Goal: Transaction & Acquisition: Purchase product/service

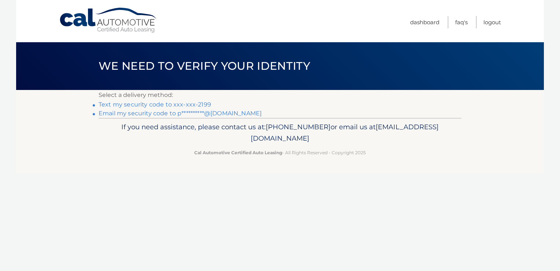
click at [113, 104] on link "Text my security code to xxx-xxx-2199" at bounding box center [155, 104] width 113 height 7
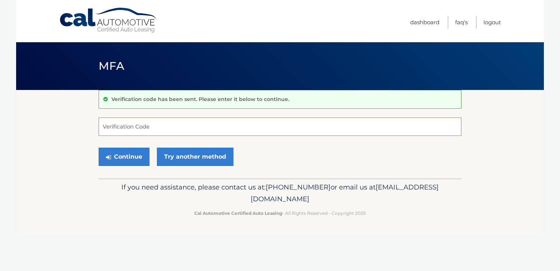
click at [118, 126] on input "Verification Code" at bounding box center [280, 126] width 363 height 18
type input "252232"
click at [119, 153] on button "Continue" at bounding box center [124, 156] width 51 height 18
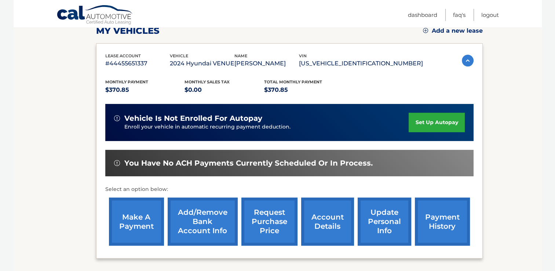
scroll to position [122, 0]
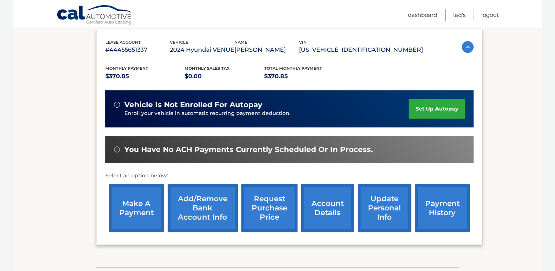
click at [141, 203] on link "make a payment" at bounding box center [136, 208] width 55 height 48
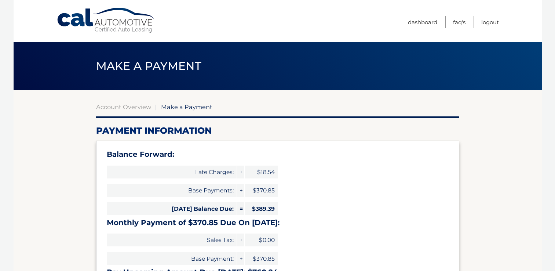
select select "YmE5MDM5MTQtMTRkMi00NThiLTg2YWItOWZhYTllMjUzNGUy"
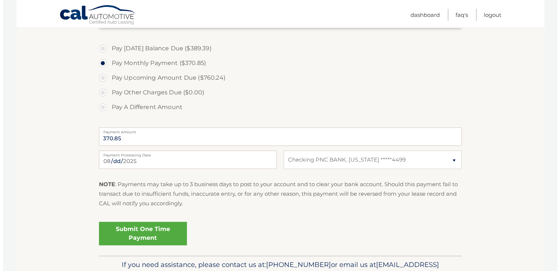
scroll to position [266, 0]
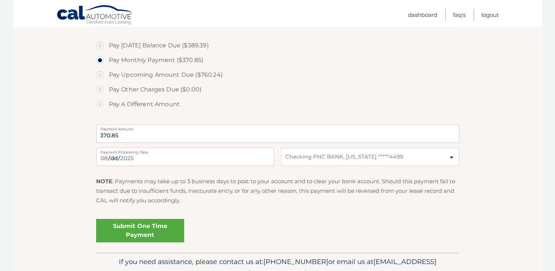
click at [130, 226] on link "Submit One Time Payment" at bounding box center [140, 230] width 88 height 23
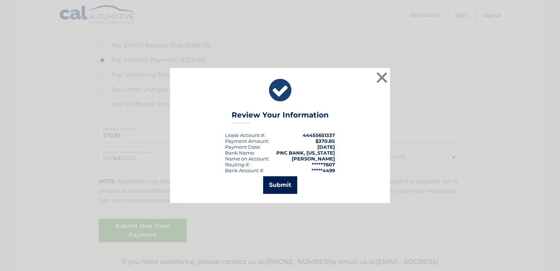
click at [277, 181] on button "Submit" at bounding box center [280, 185] width 34 height 18
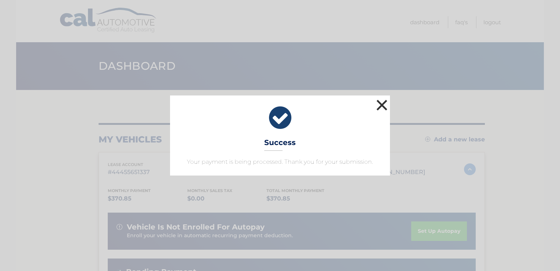
click at [381, 108] on button "×" at bounding box center [382, 105] width 15 height 15
